Goal: Task Accomplishment & Management: Use online tool/utility

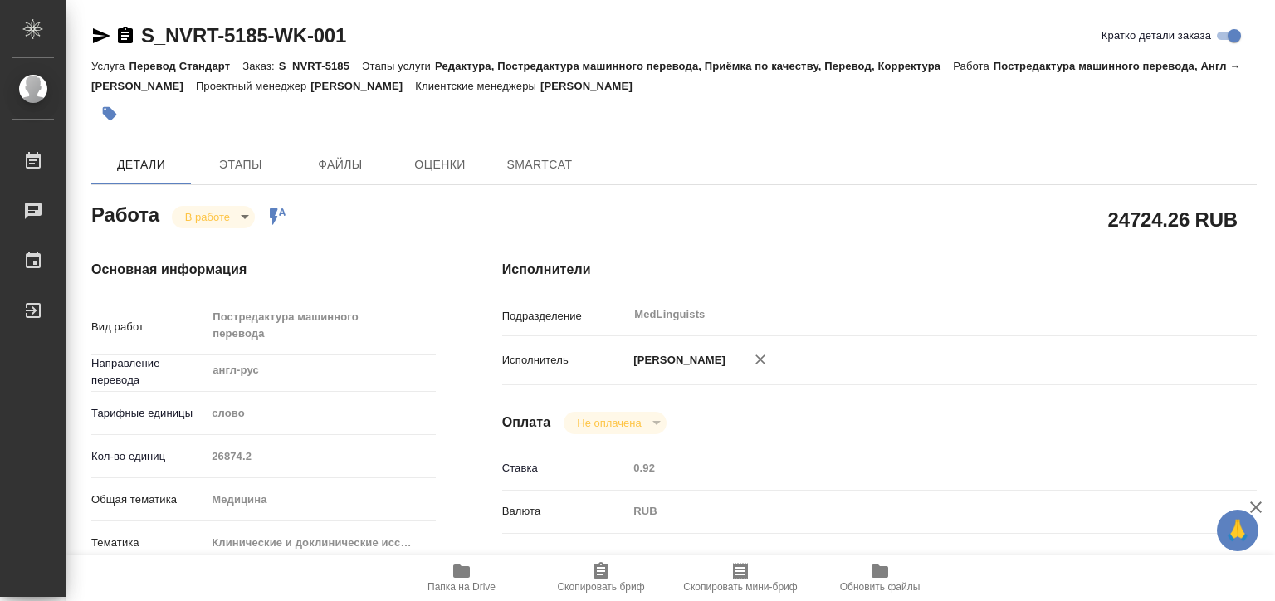
type textarea "x"
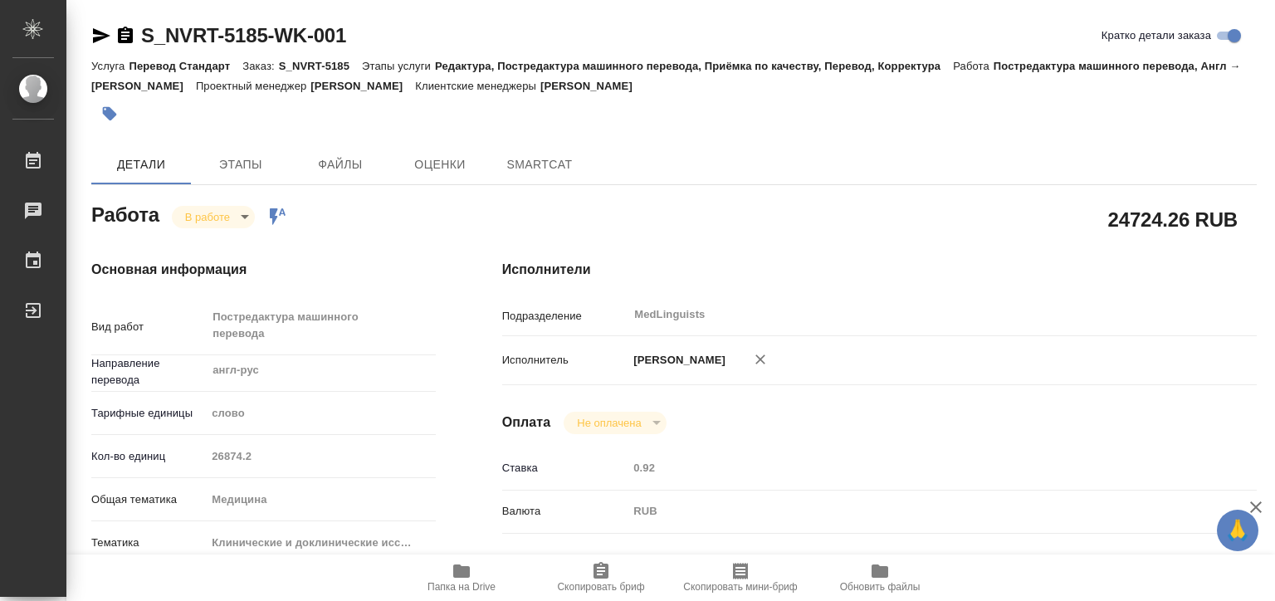
type textarea "x"
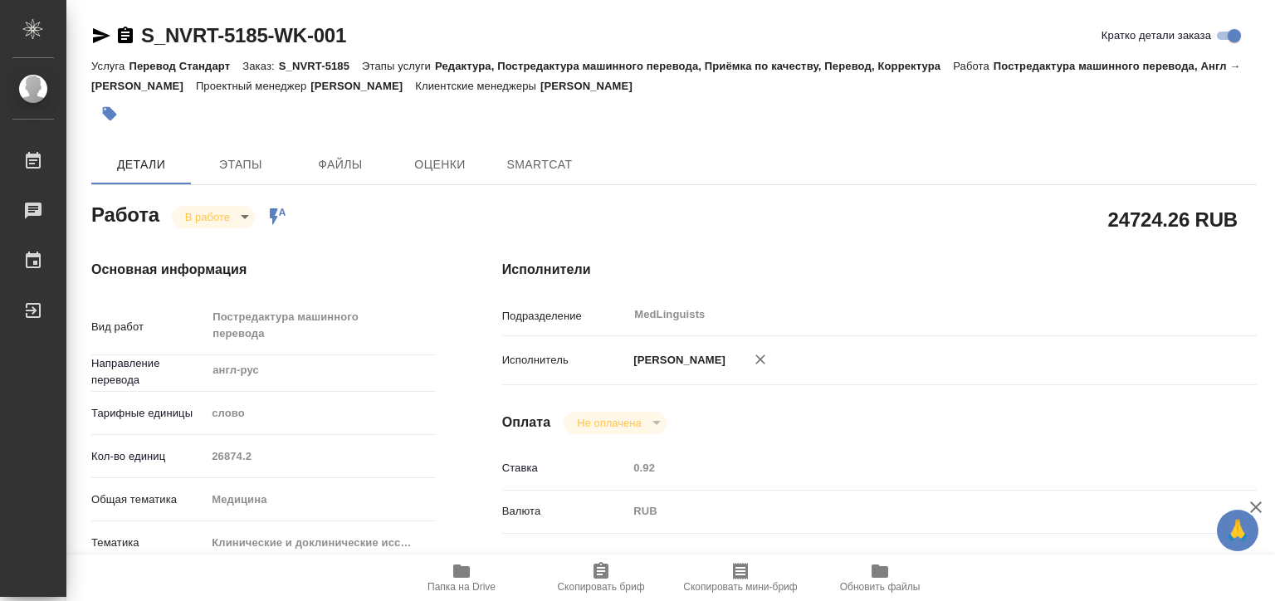
type textarea "x"
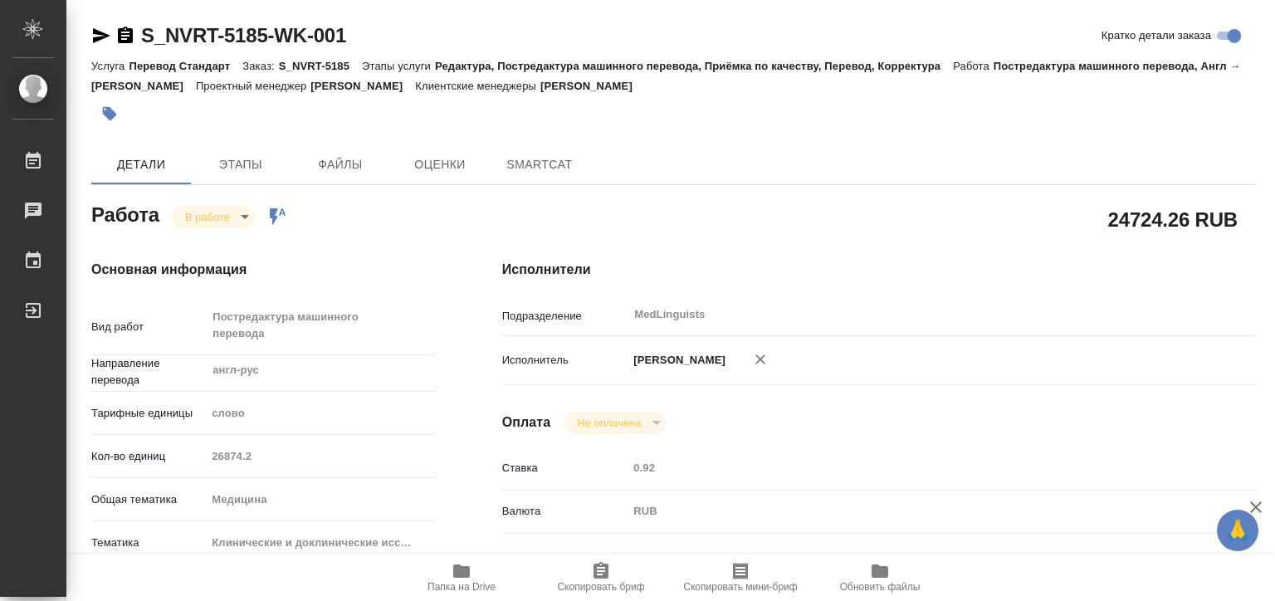
type textarea "x"
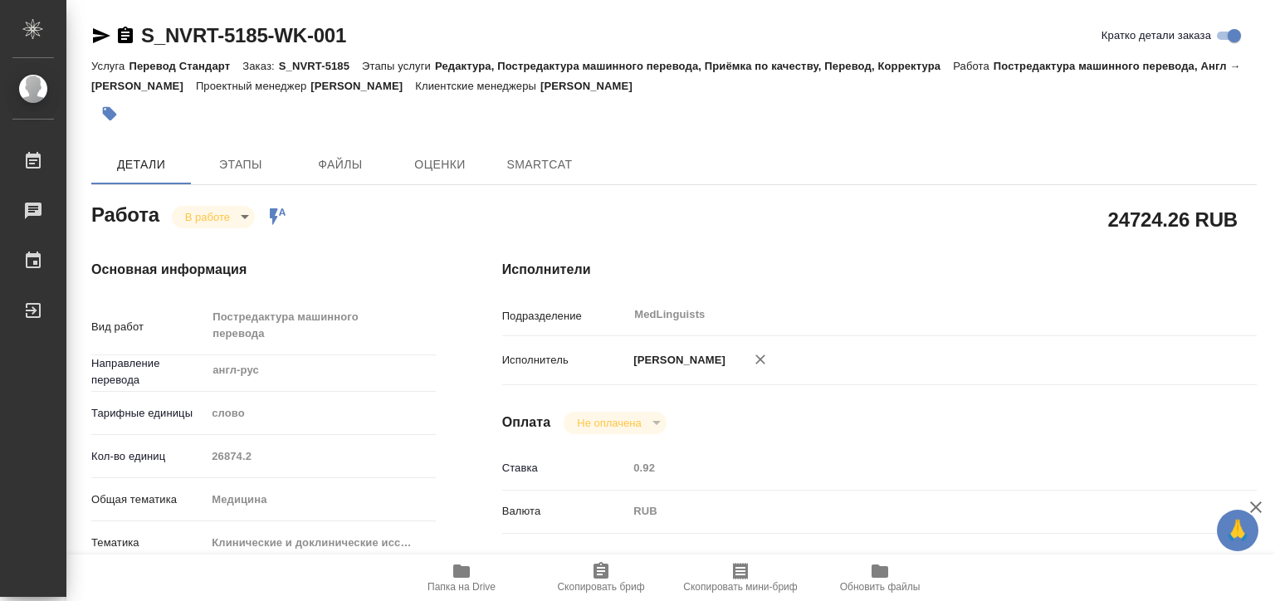
type textarea "x"
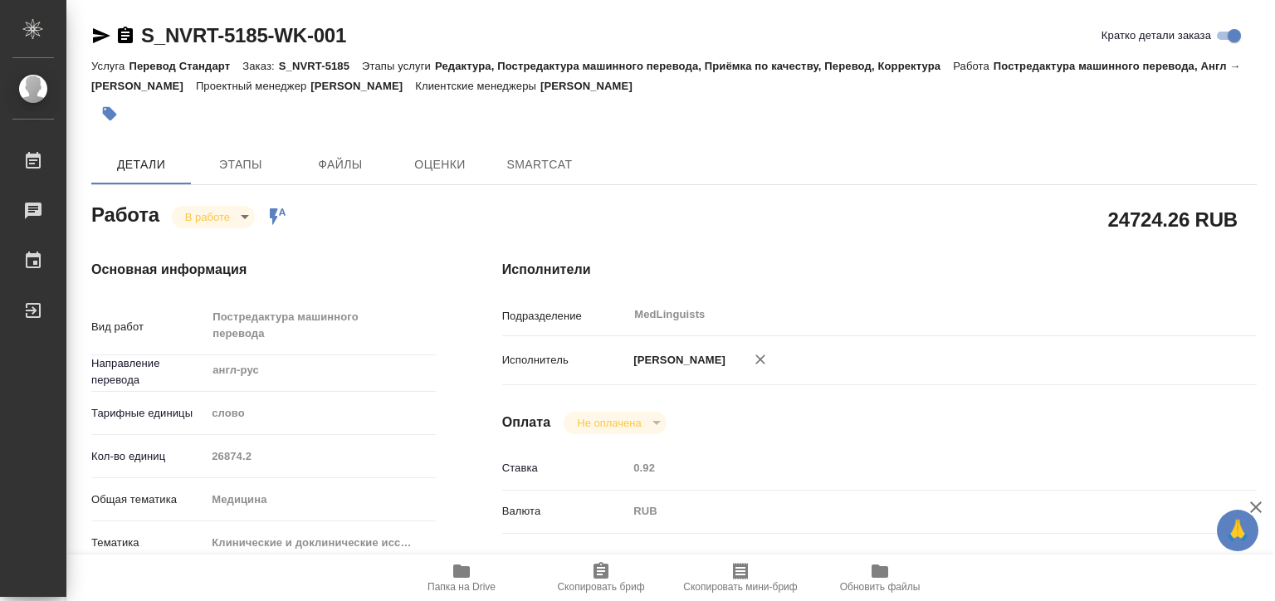
type textarea "x"
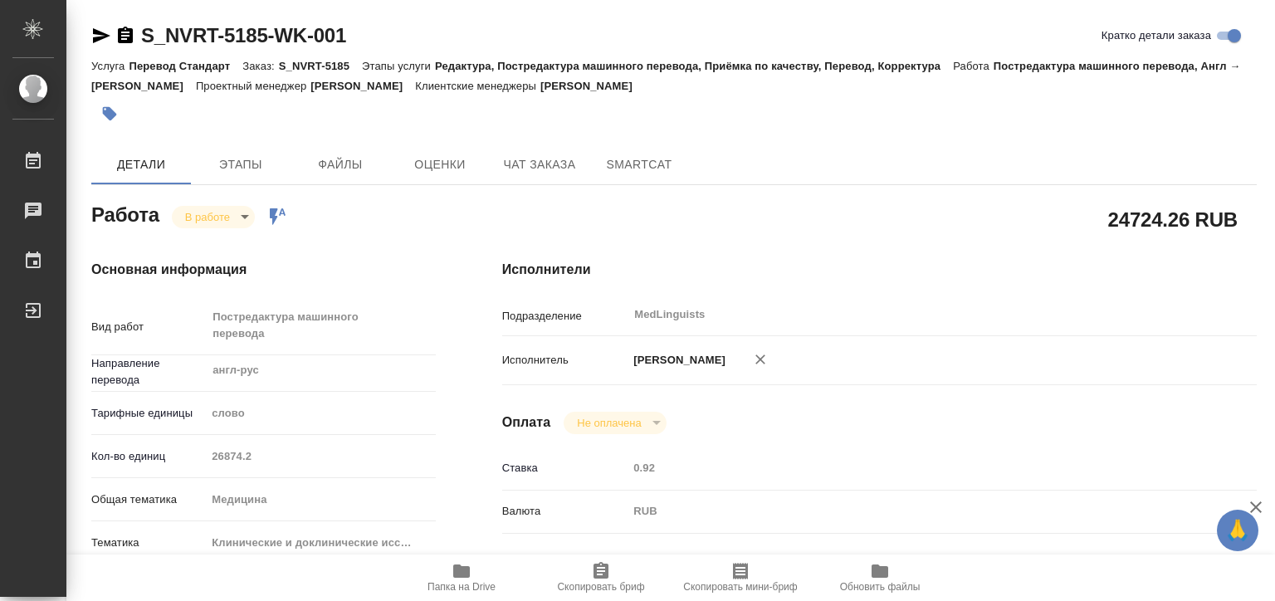
type textarea "x"
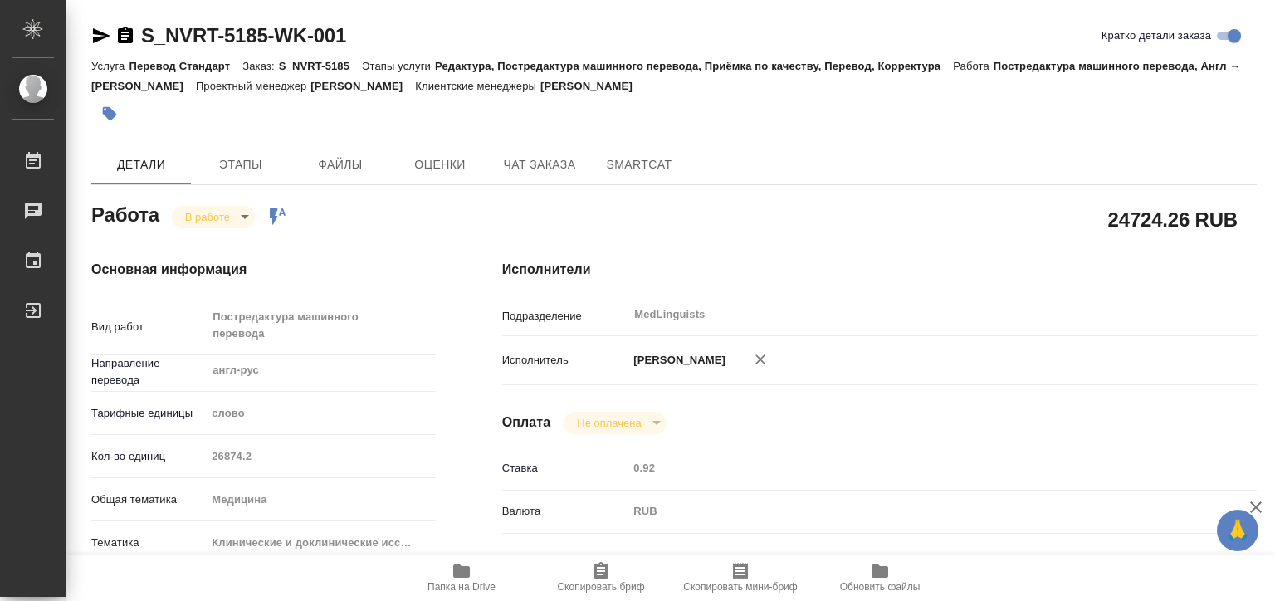
type textarea "x"
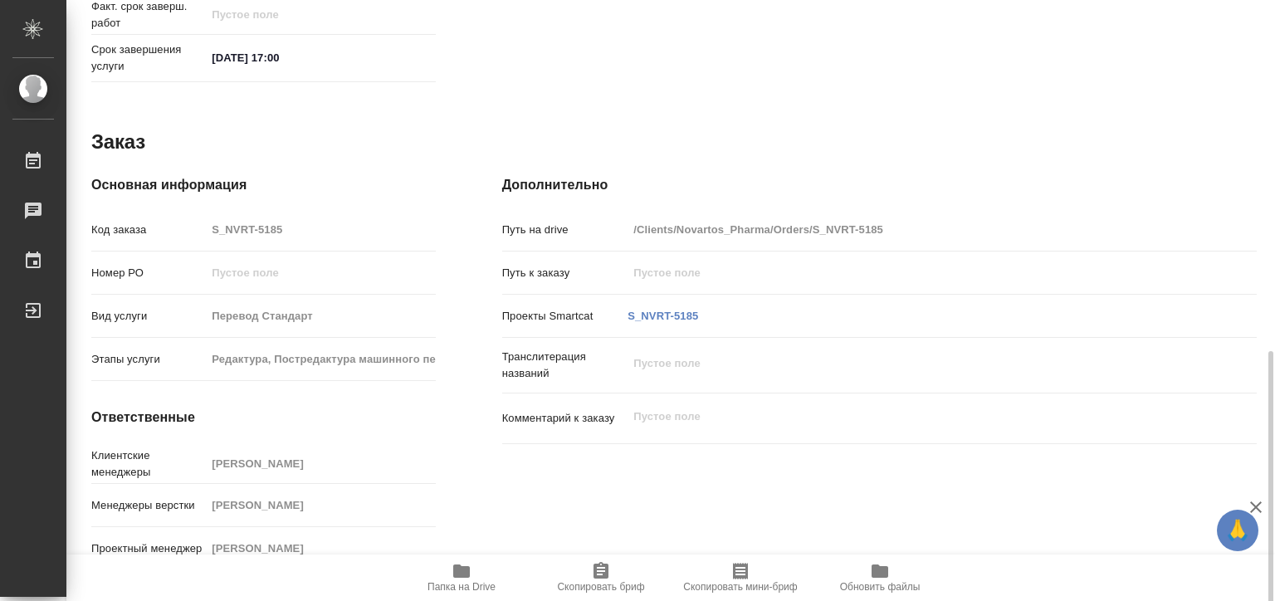
scroll to position [832, 0]
type textarea "x"
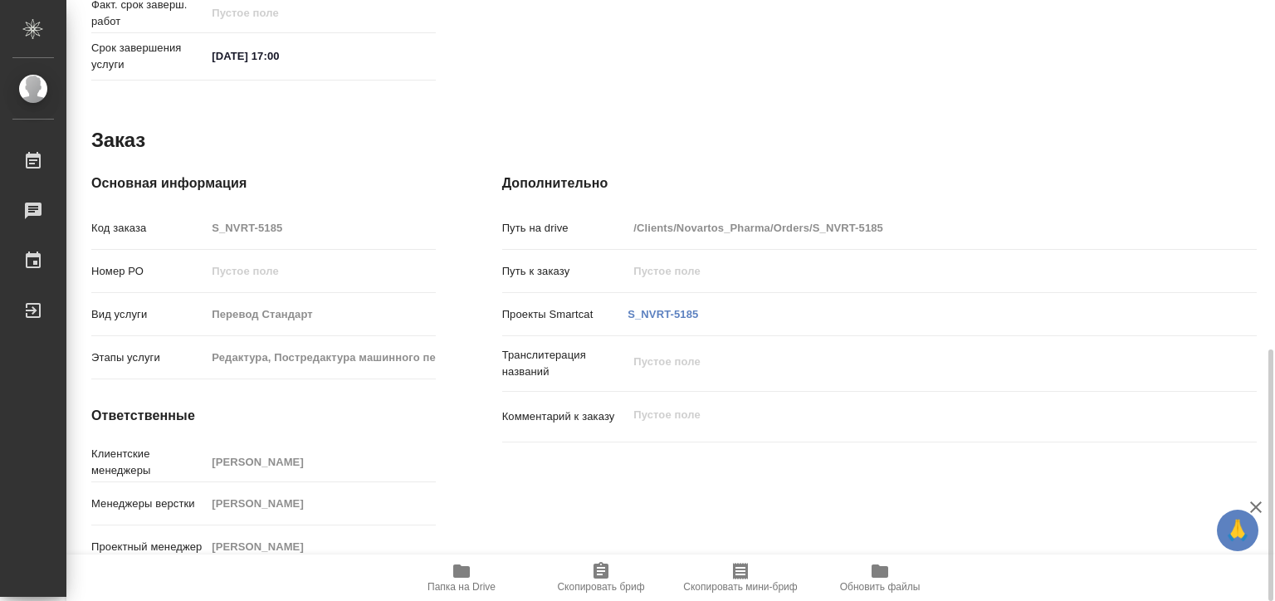
type textarea "x"
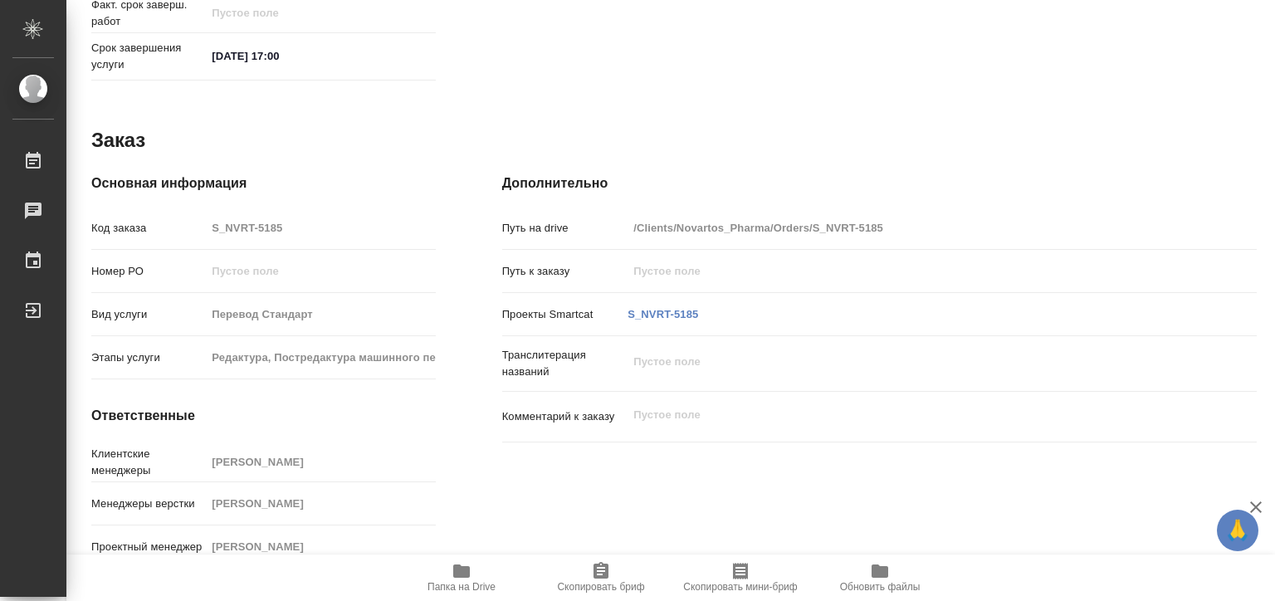
type textarea "x"
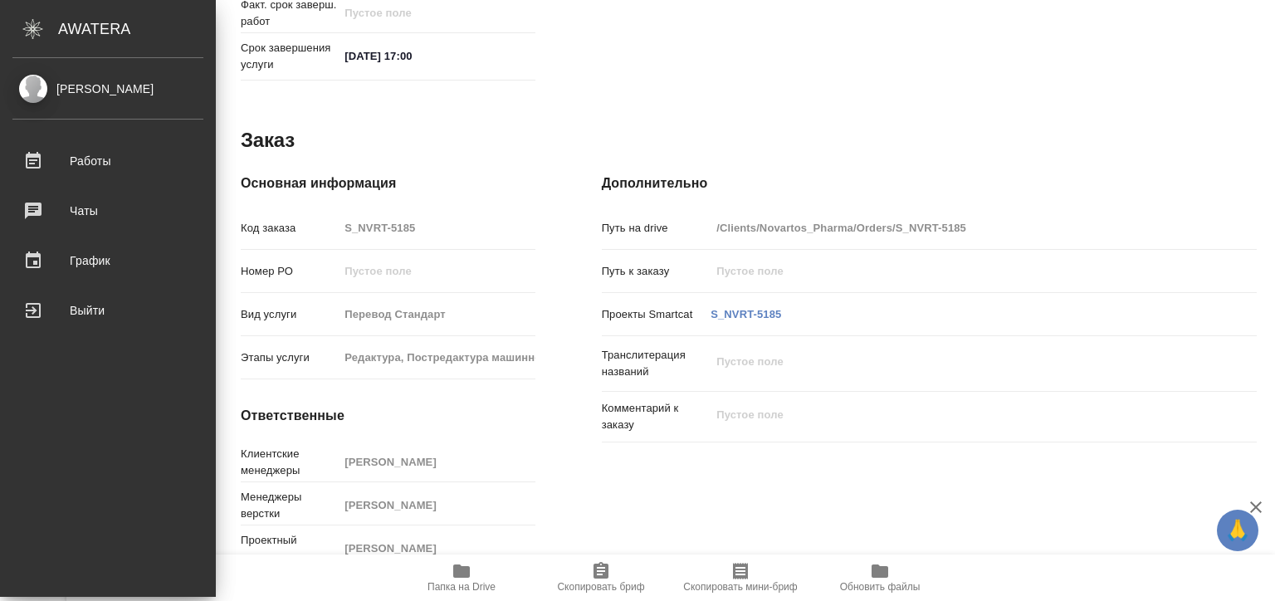
type textarea "x"
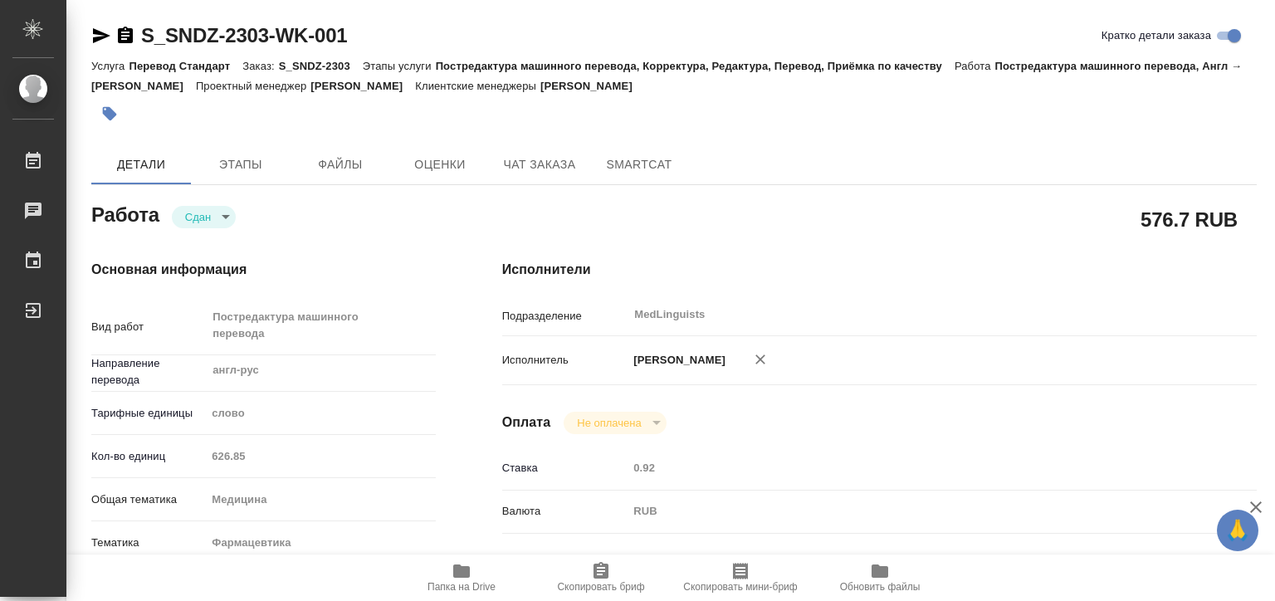
click at [188, 446] on div "Кол-во единиц 626.85" at bounding box center [263, 456] width 345 height 29
type textarea "x"
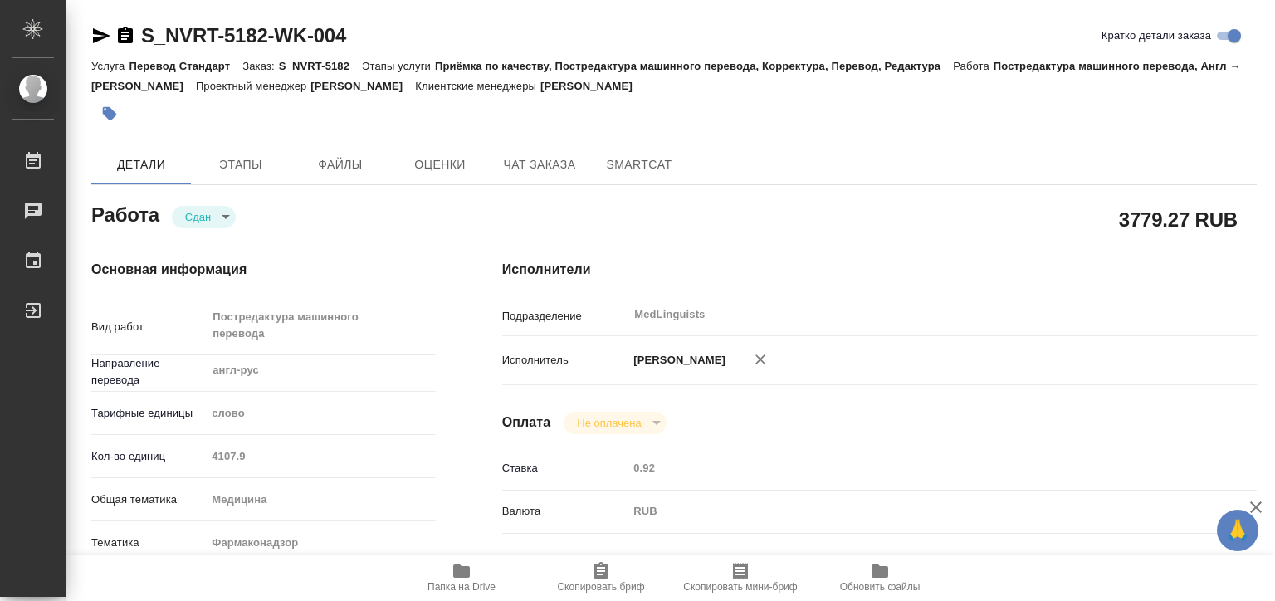
type textarea "x"
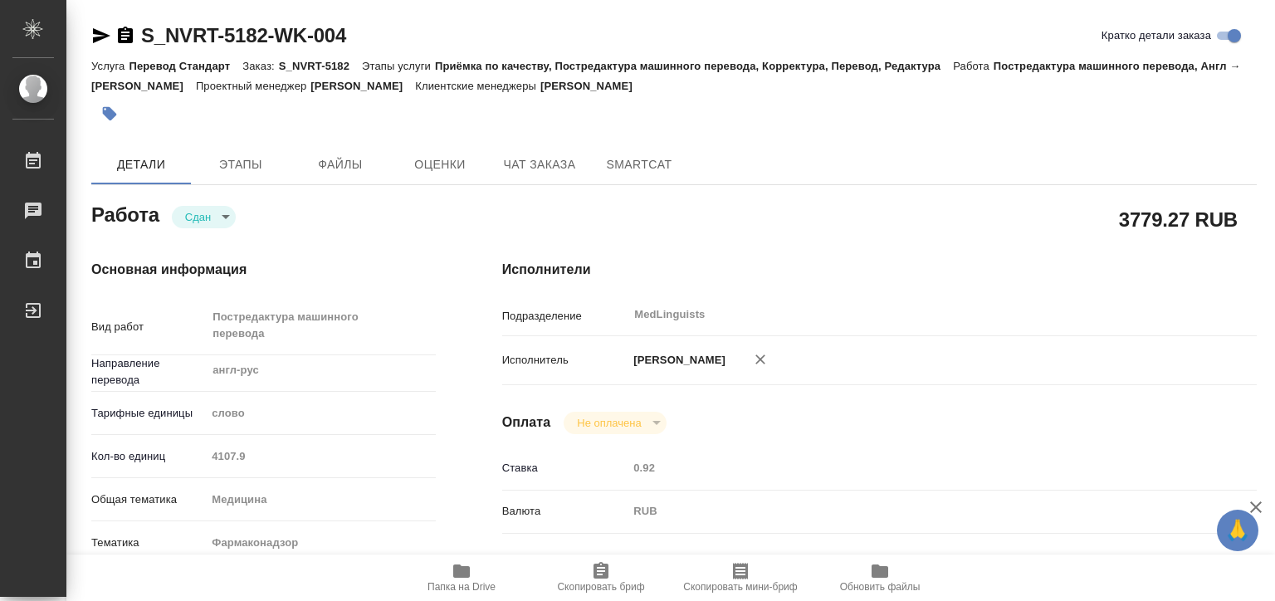
type textarea "x"
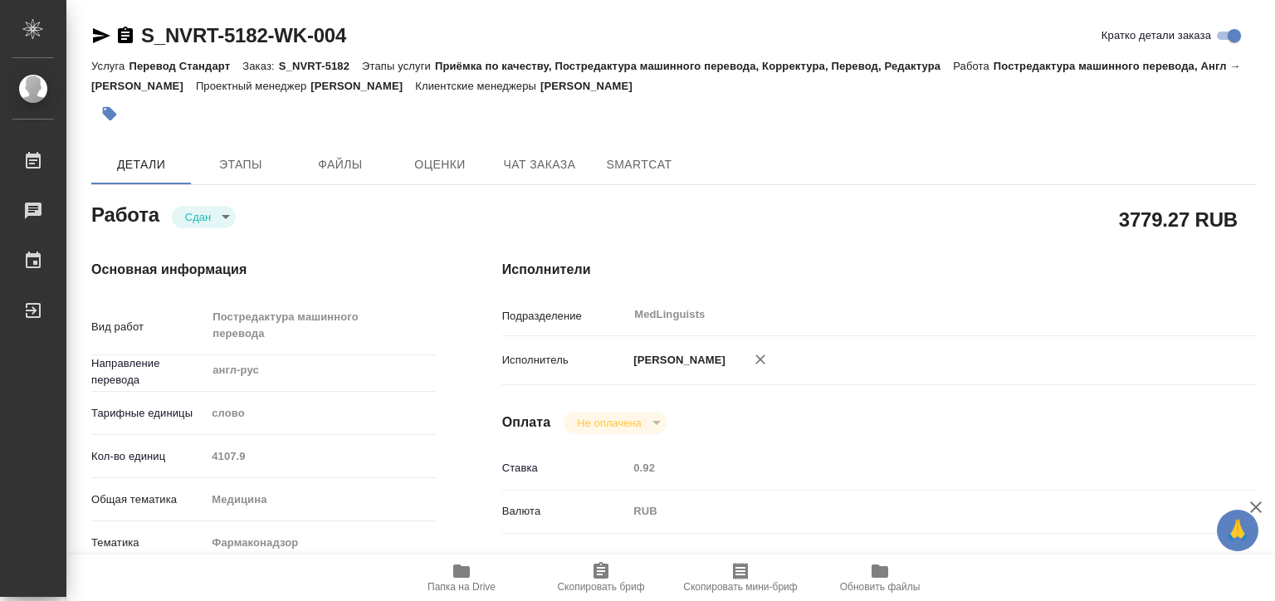
type textarea "x"
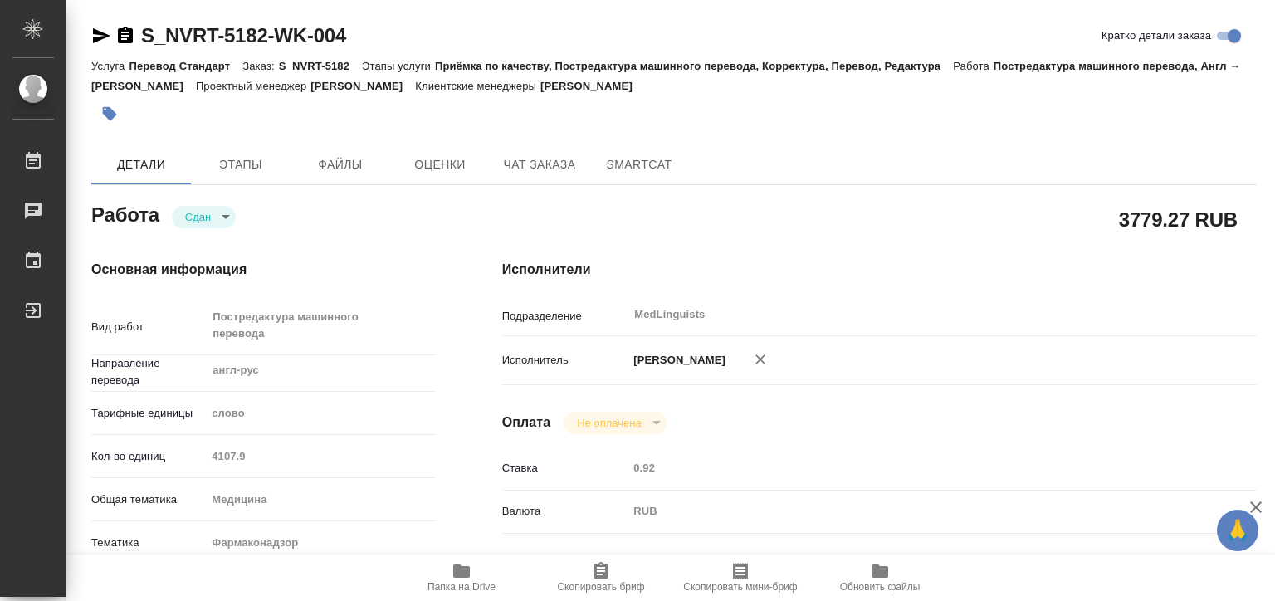
type textarea "x"
